Goal: Navigation & Orientation: Find specific page/section

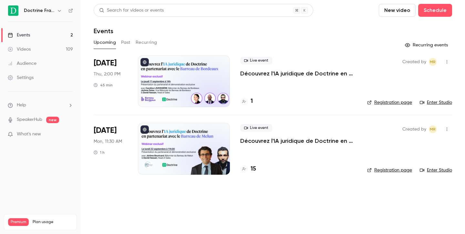
click at [58, 11] on icon "button" at bounding box center [59, 10] width 5 height 5
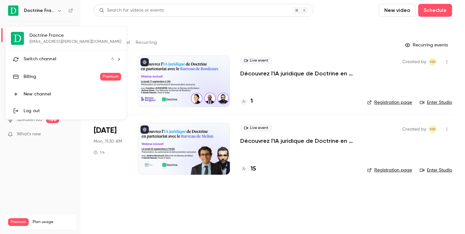
click at [67, 56] on div "Switch channel 6" at bounding box center [69, 59] width 90 height 7
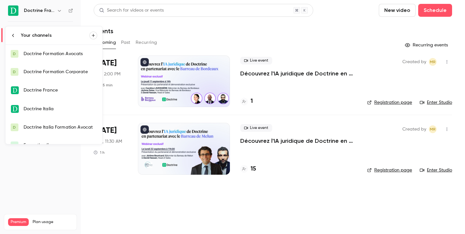
click at [69, 69] on div "Doctrine Formation Corporate" at bounding box center [61, 72] width 74 height 6
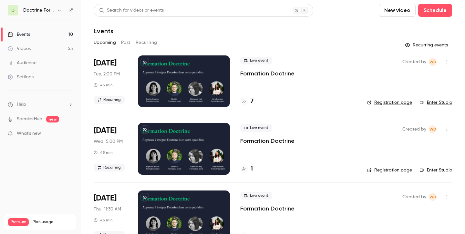
click at [438, 103] on link "Enter Studio" at bounding box center [435, 102] width 32 height 6
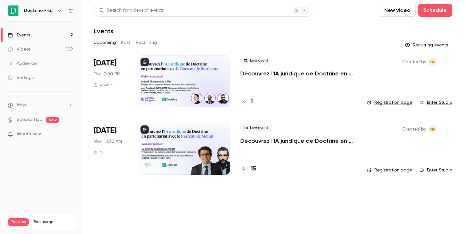
click at [58, 11] on icon "button" at bounding box center [59, 10] width 5 height 5
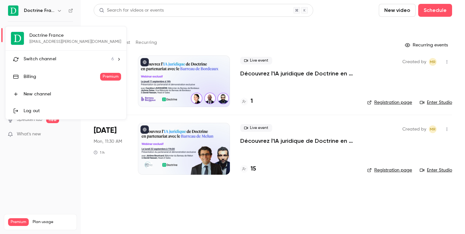
click at [45, 57] on span "Switch channel" at bounding box center [40, 59] width 33 height 7
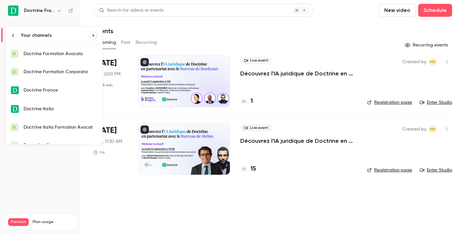
click at [68, 69] on div "Doctrine Formation Corporate" at bounding box center [61, 72] width 74 height 6
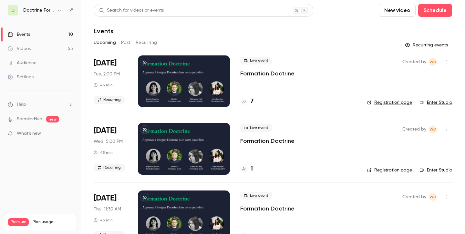
click at [251, 100] on h4 "7" at bounding box center [251, 101] width 3 height 9
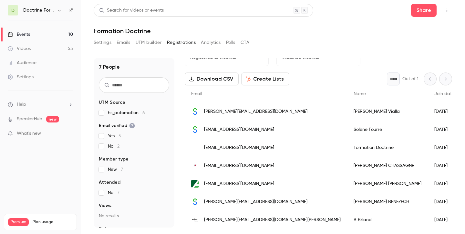
scroll to position [18, 0]
